Goal: Check status: Check status

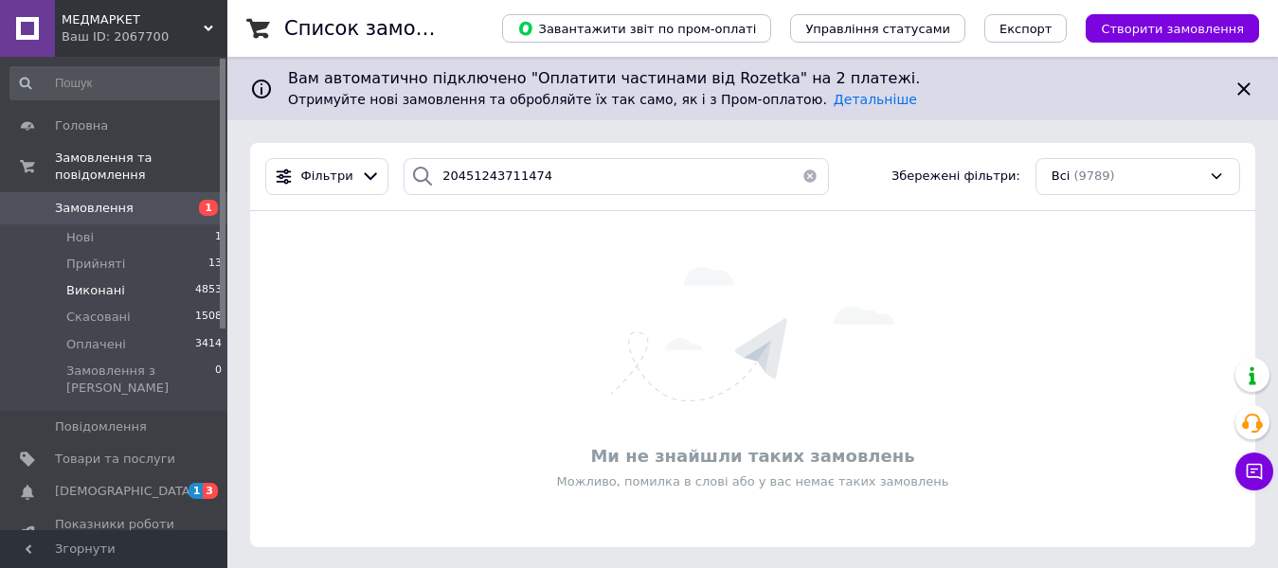
click at [105, 282] on span "Виконані" at bounding box center [95, 290] width 59 height 17
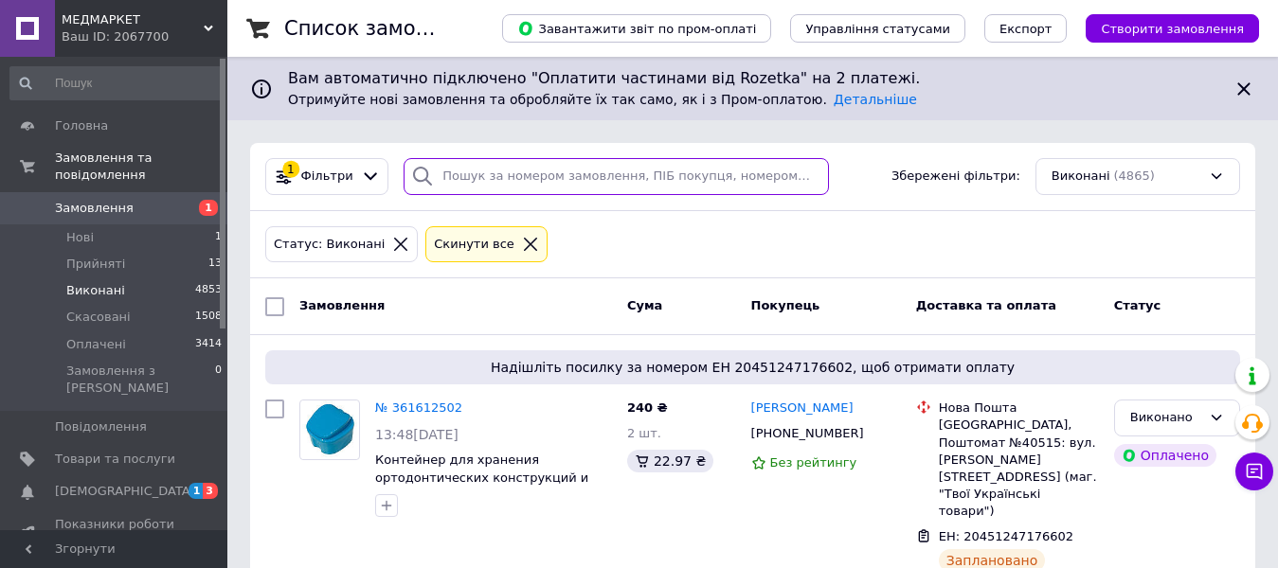
click at [435, 171] on input "search" at bounding box center [616, 176] width 424 height 37
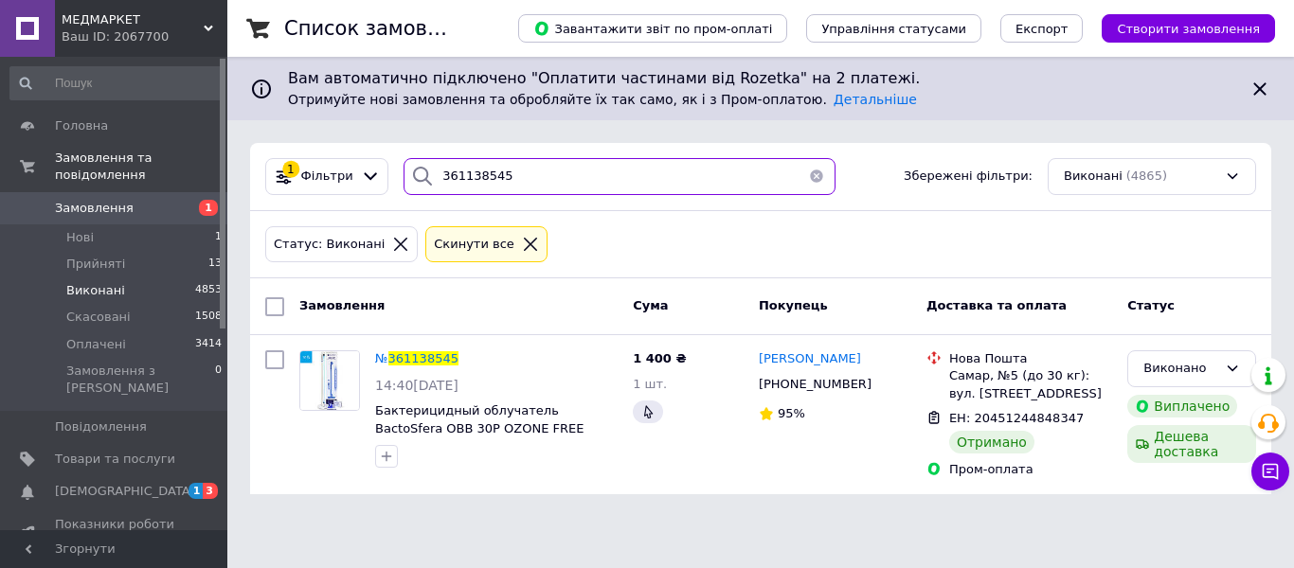
type input "361138545"
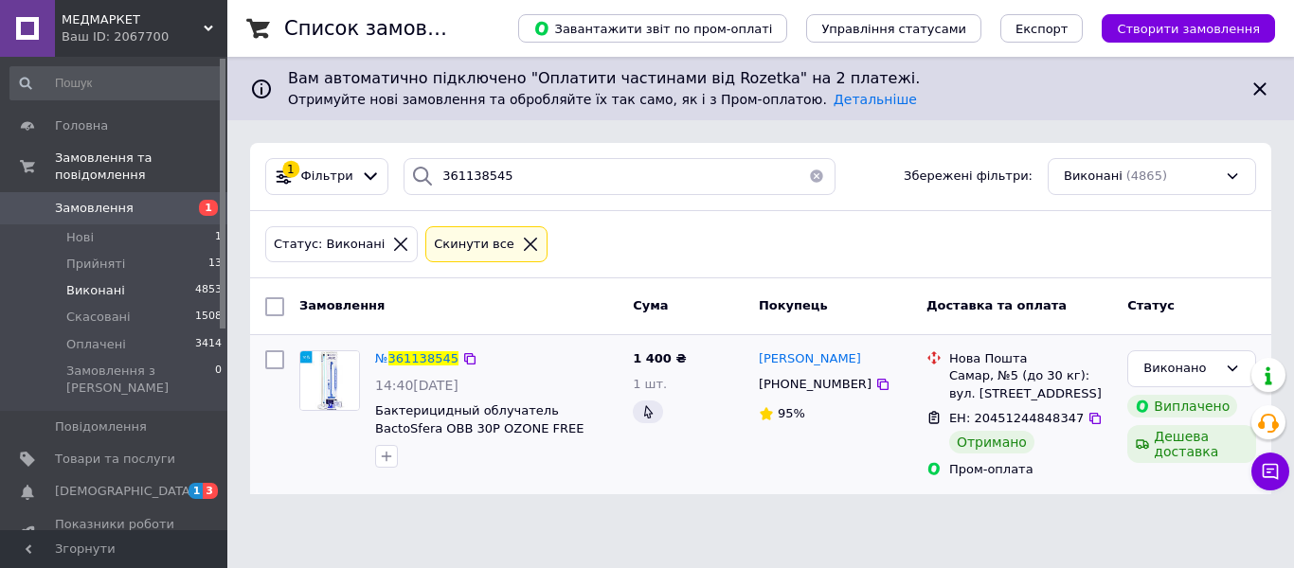
click at [348, 382] on img at bounding box center [329, 380] width 59 height 59
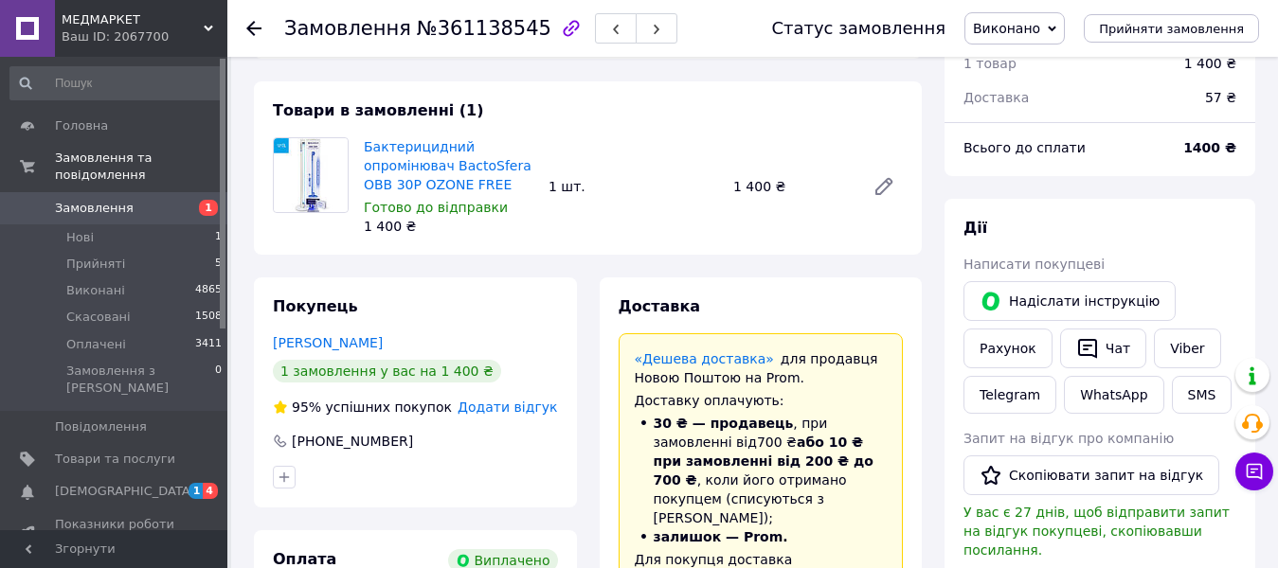
scroll to position [34, 0]
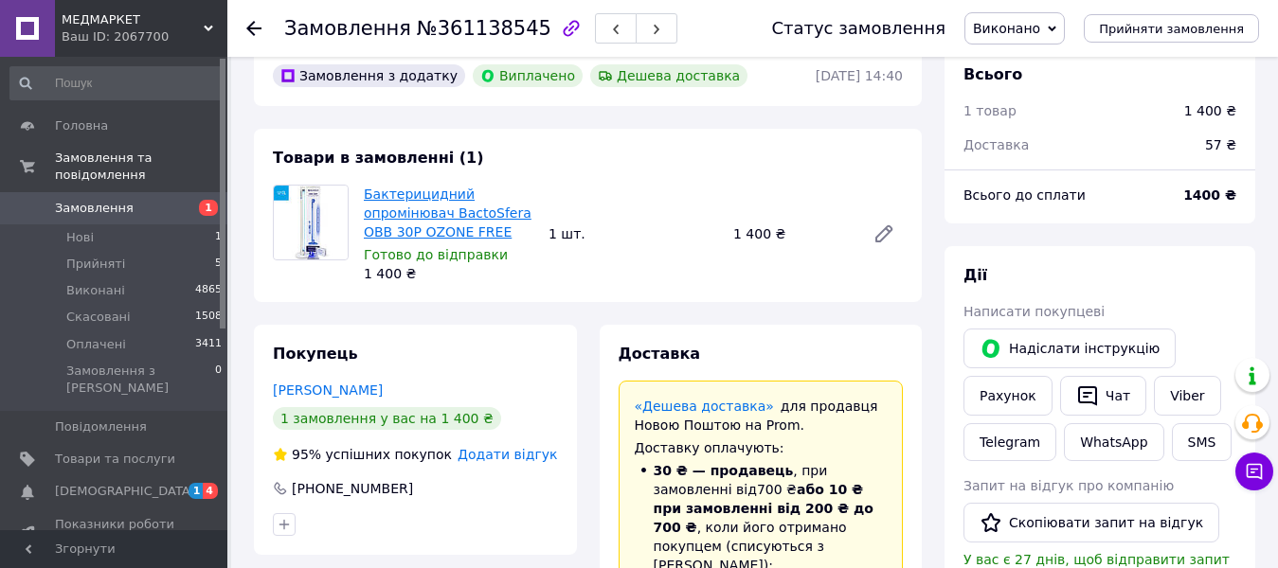
click at [438, 216] on link "Бактерицидний опромінювач BactoSfera OBB 30P OZONE FREE" at bounding box center [448, 213] width 168 height 53
